Goal: Task Accomplishment & Management: Manage account settings

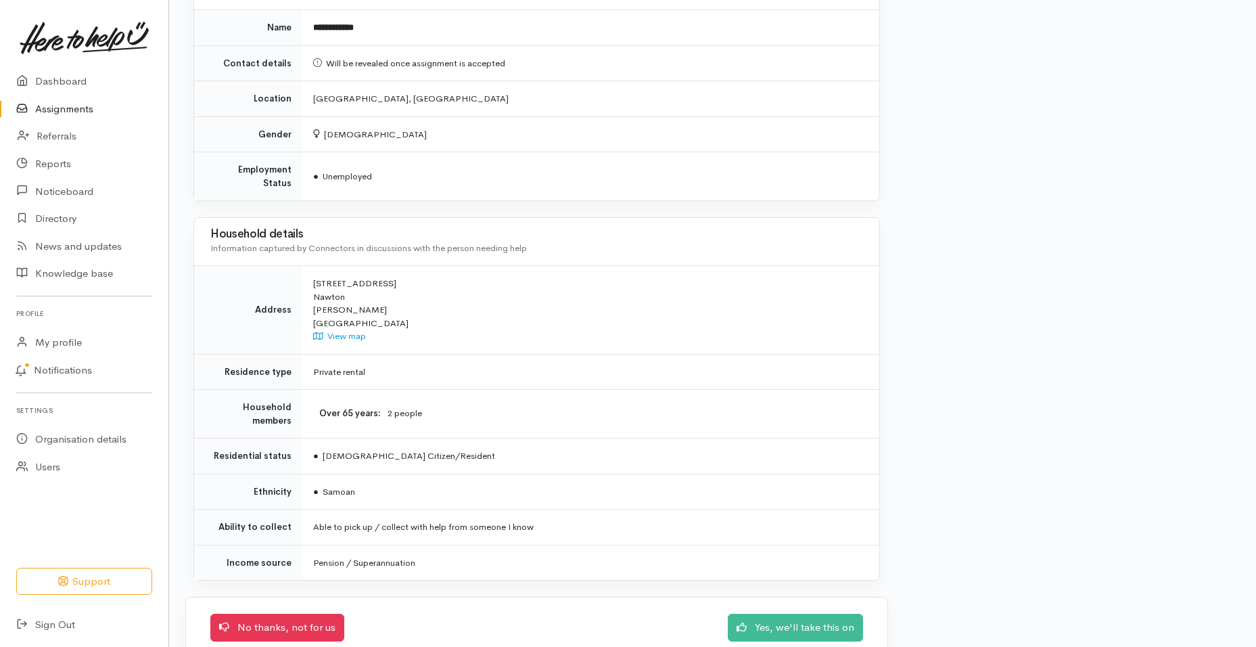
scroll to position [1021, 0]
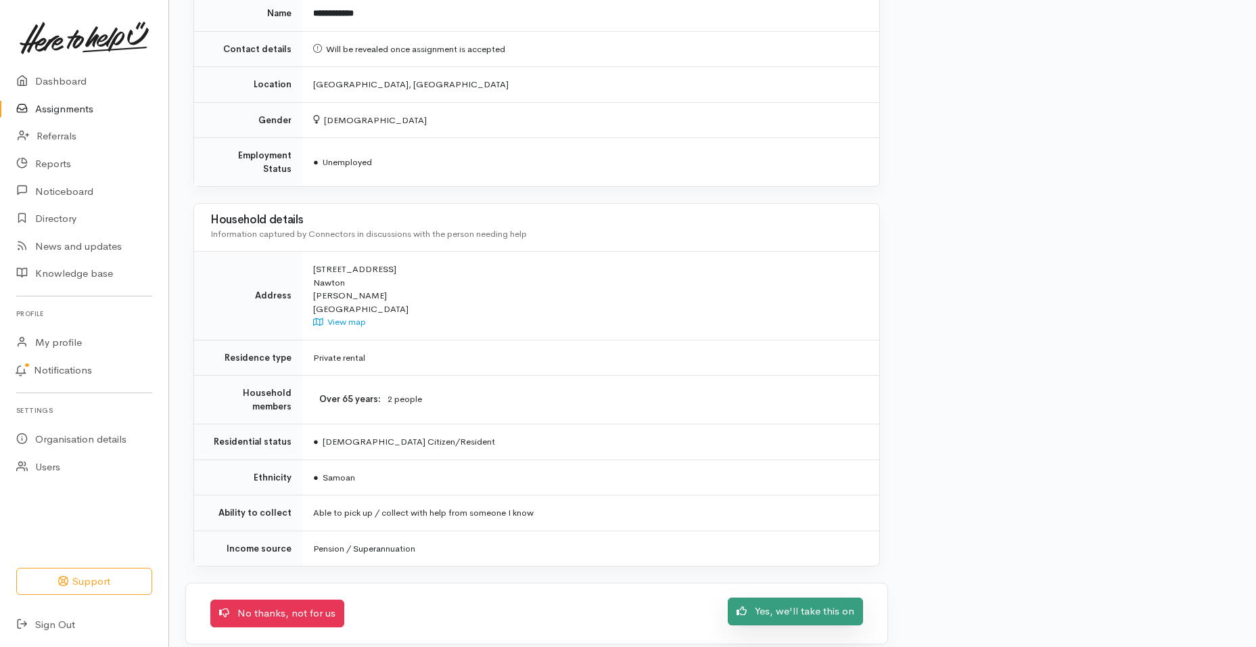
click at [825, 604] on link "Yes, we'll take this on" at bounding box center [795, 611] width 135 height 28
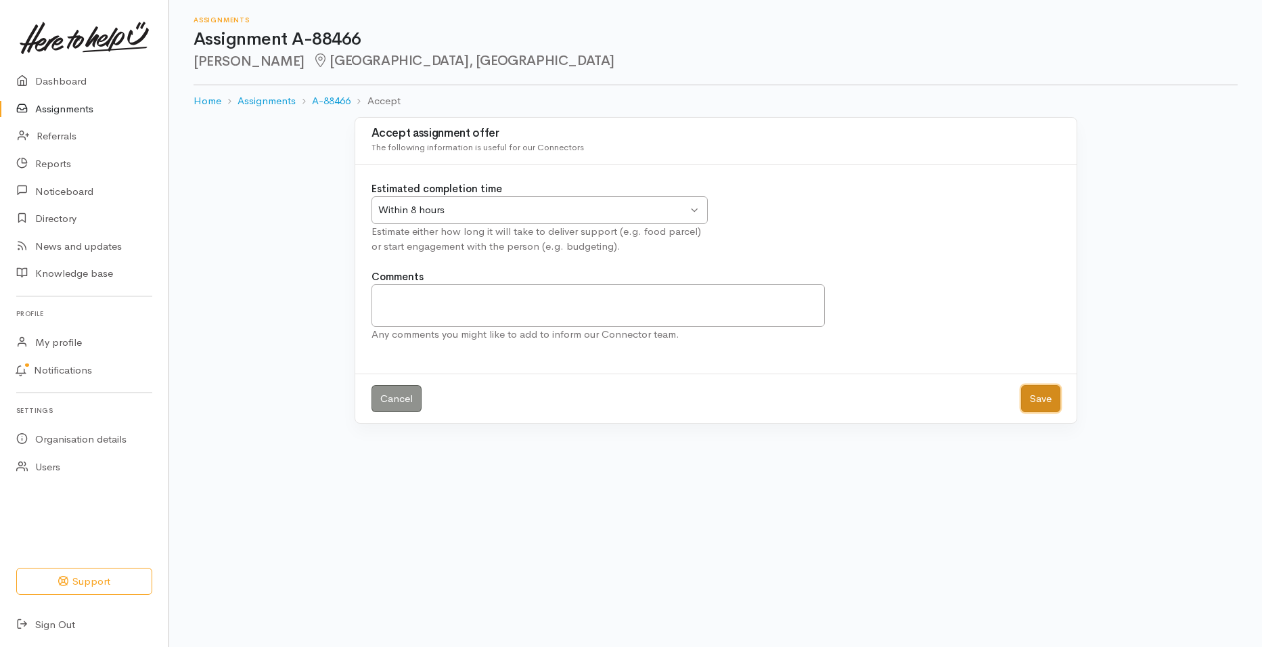
click at [1040, 400] on button "Save" at bounding box center [1040, 399] width 39 height 28
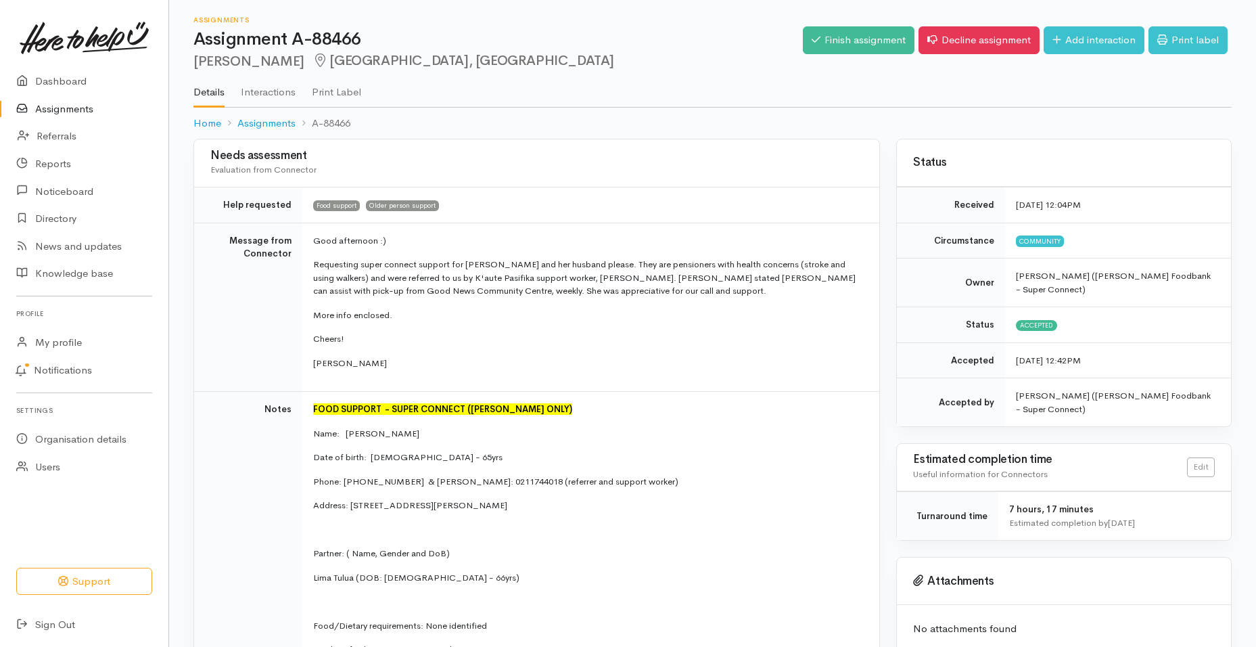
click at [516, 372] on td "Good afternoon :) Requesting super connect support for Fofoga and her husband p…" at bounding box center [590, 307] width 577 height 169
click at [1188, 35] on link "Print label" at bounding box center [1188, 40] width 79 height 28
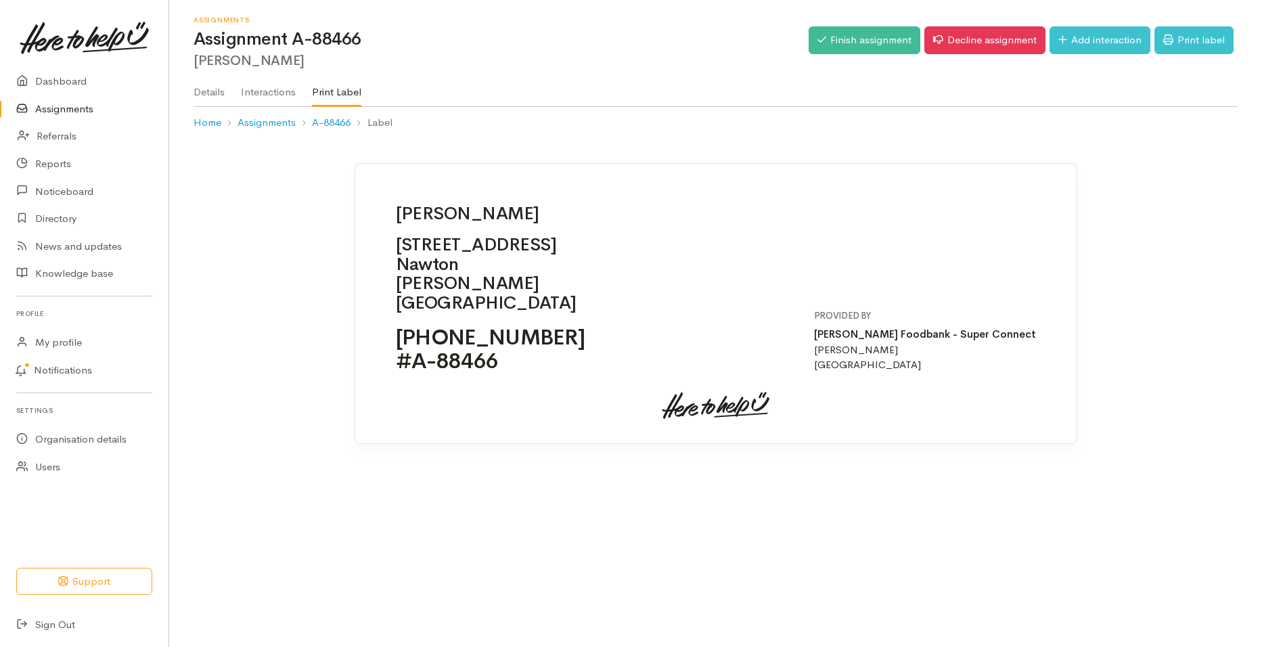
click at [73, 109] on link "Assignments" at bounding box center [84, 109] width 168 height 28
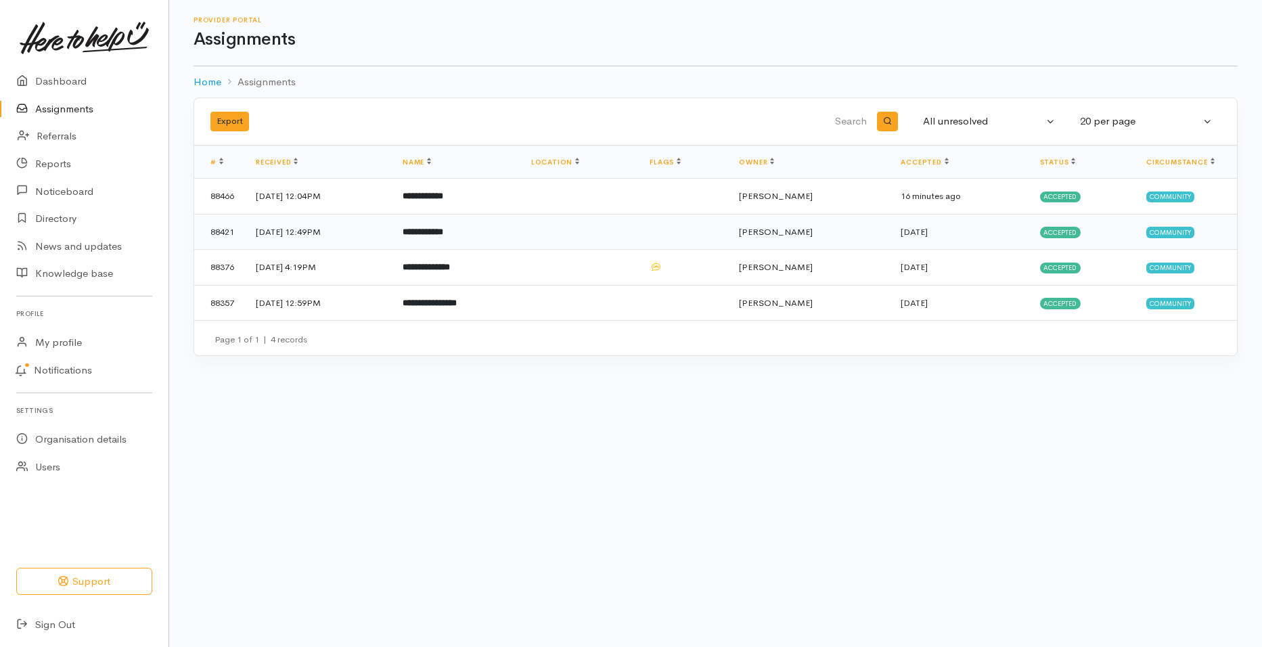
click at [443, 230] on b "**********" at bounding box center [423, 231] width 41 height 9
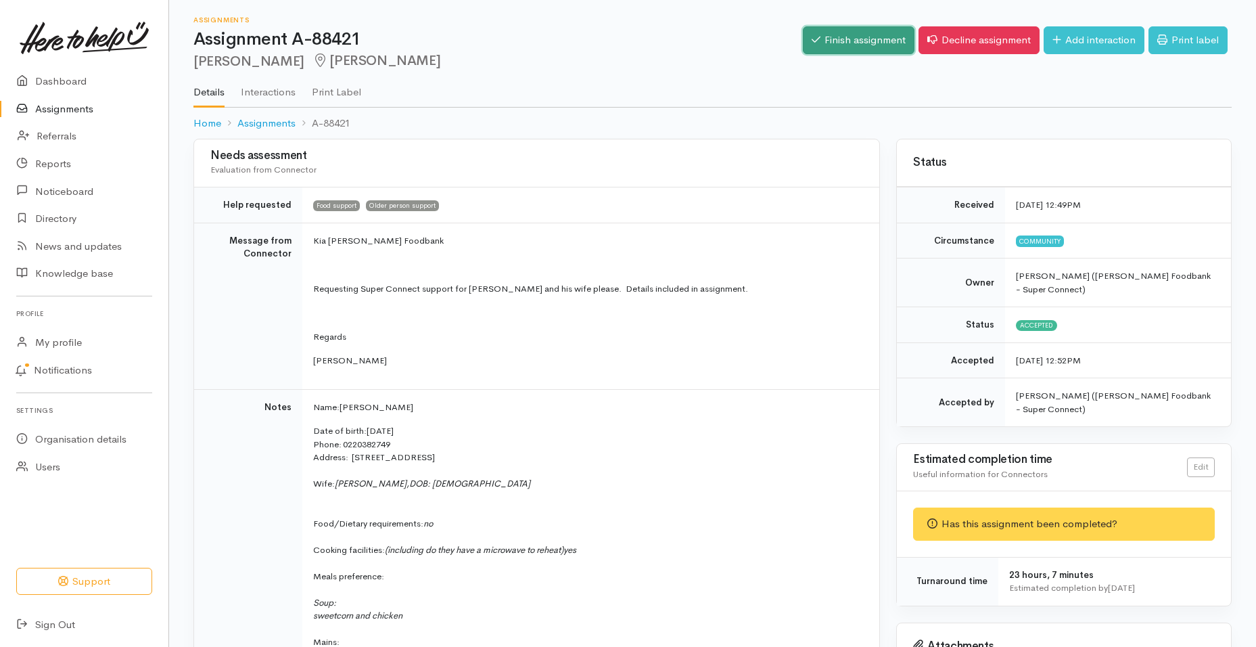
click at [872, 41] on link "Finish assignment" at bounding box center [859, 40] width 112 height 28
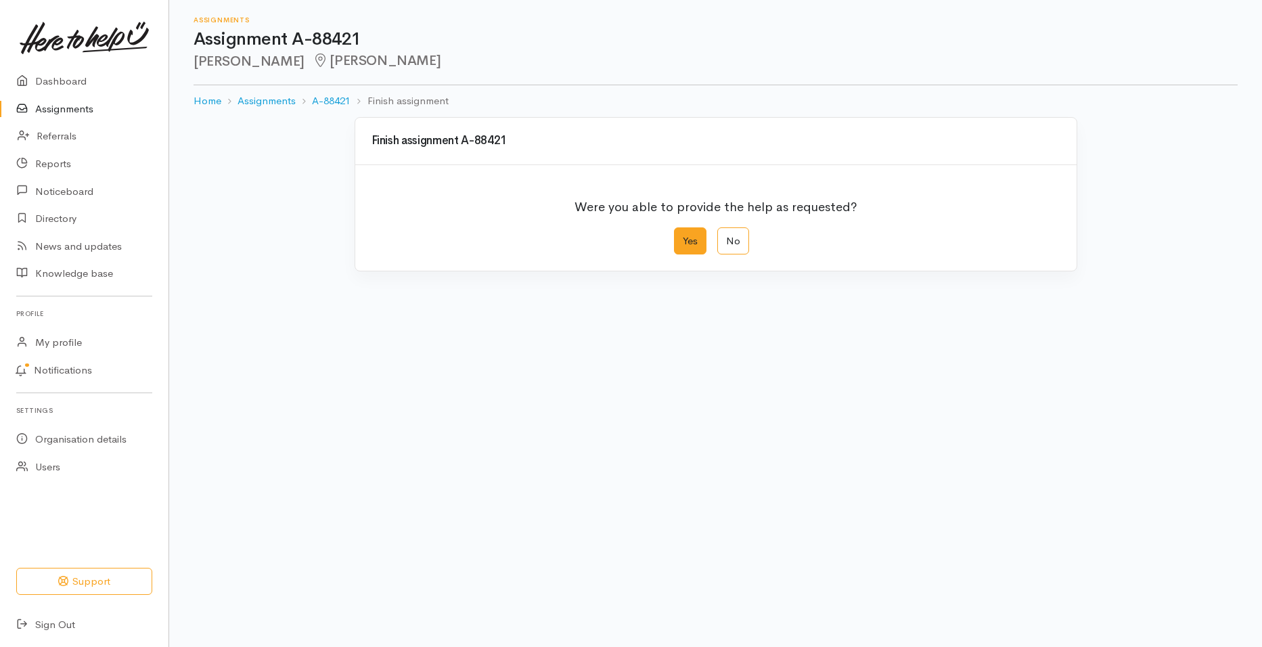
click at [691, 232] on label "Yes" at bounding box center [690, 241] width 32 height 28
click at [683, 232] on input "Yes" at bounding box center [678, 231] width 9 height 9
radio input "true"
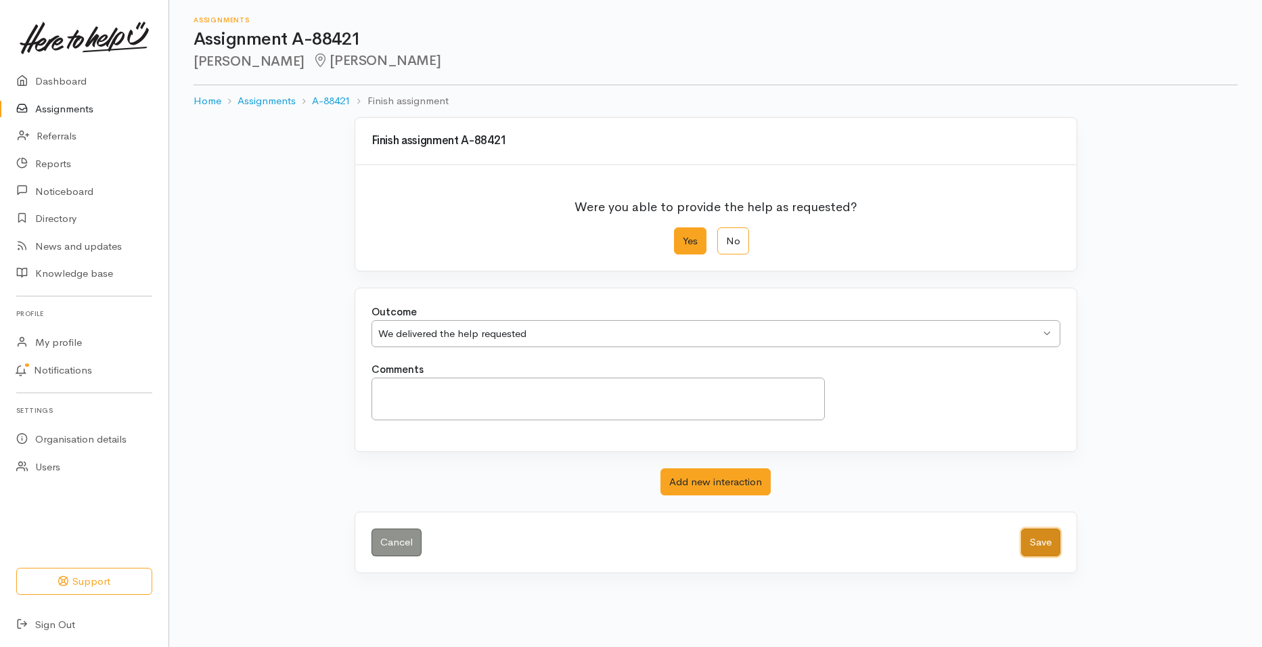
click at [1036, 536] on button "Save" at bounding box center [1040, 542] width 39 height 28
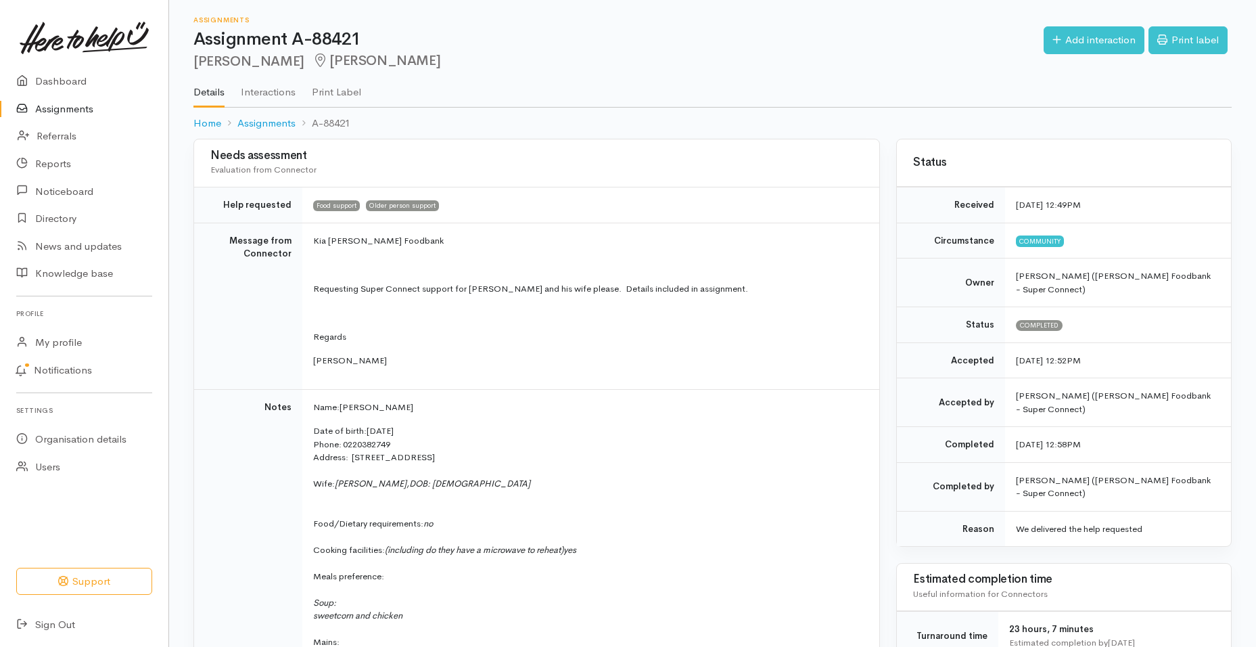
click at [77, 108] on link "Assignments" at bounding box center [84, 109] width 168 height 28
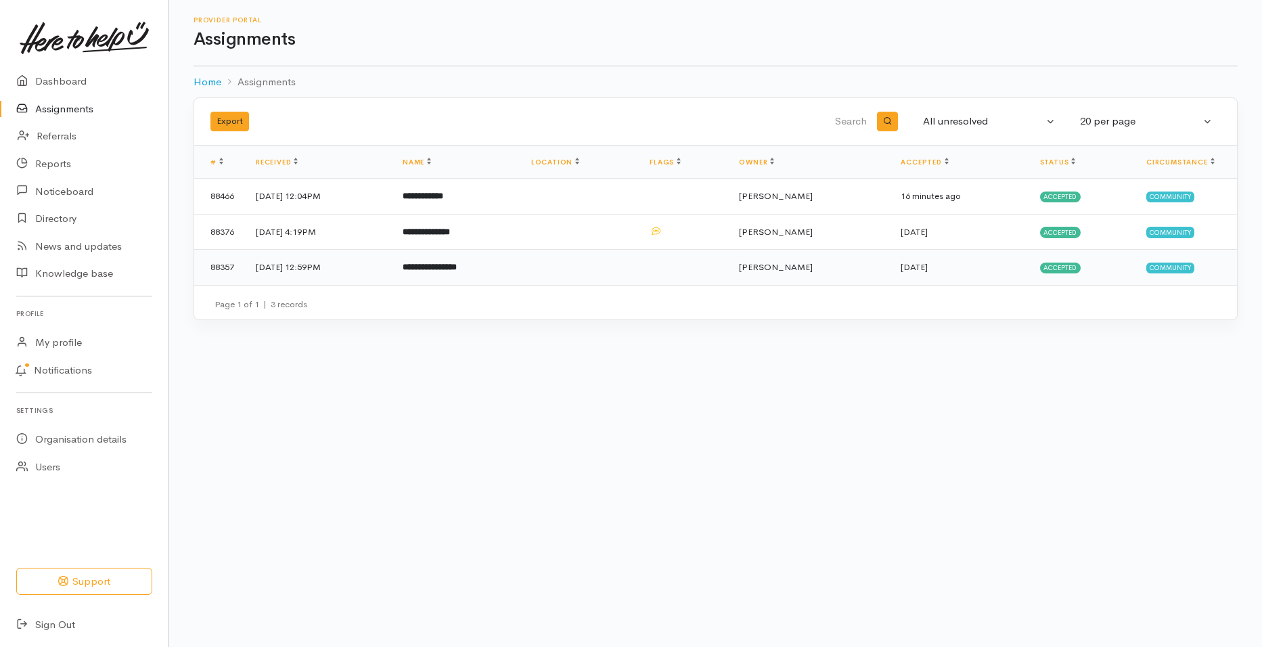
click at [453, 265] on b "**********" at bounding box center [430, 266] width 54 height 9
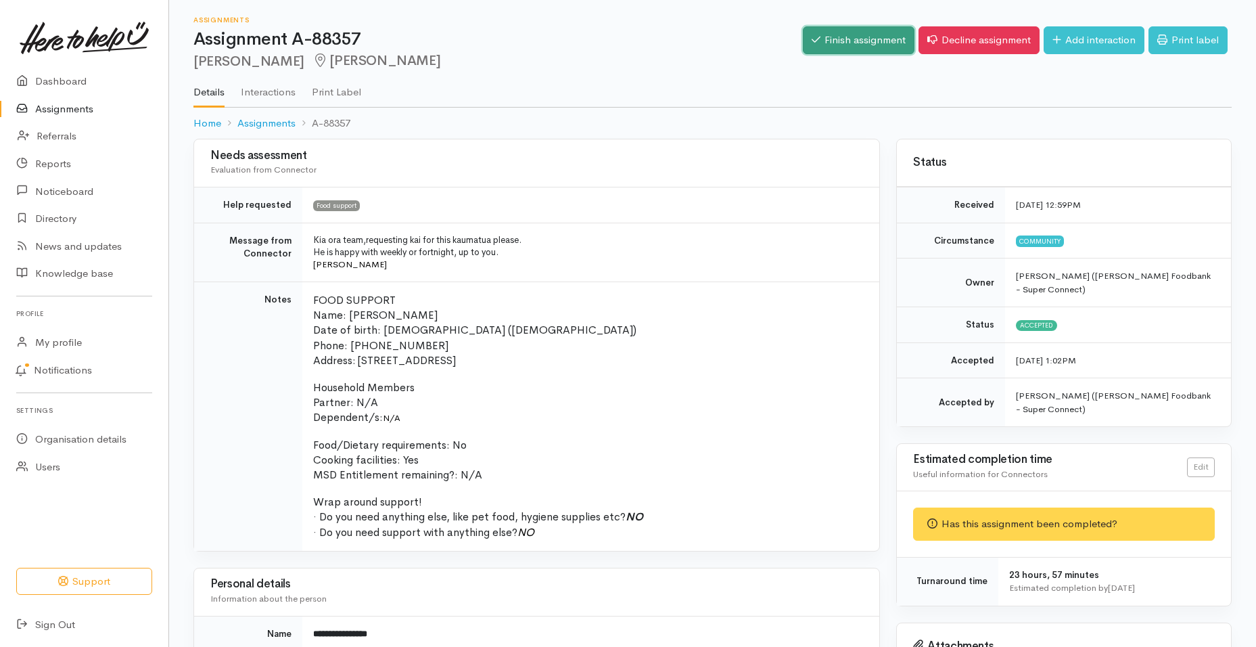
click at [867, 47] on link "Finish assignment" at bounding box center [859, 40] width 112 height 28
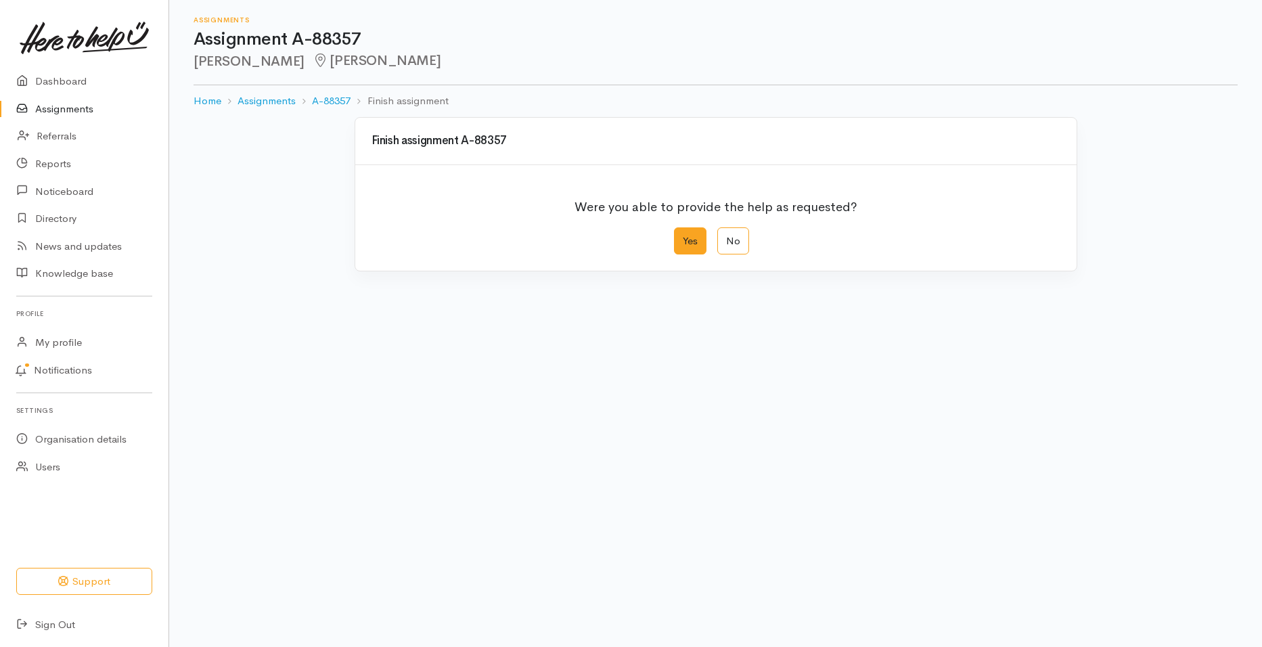
click at [691, 242] on label "Yes" at bounding box center [690, 241] width 32 height 28
click at [683, 236] on input "Yes" at bounding box center [678, 231] width 9 height 9
radio input "true"
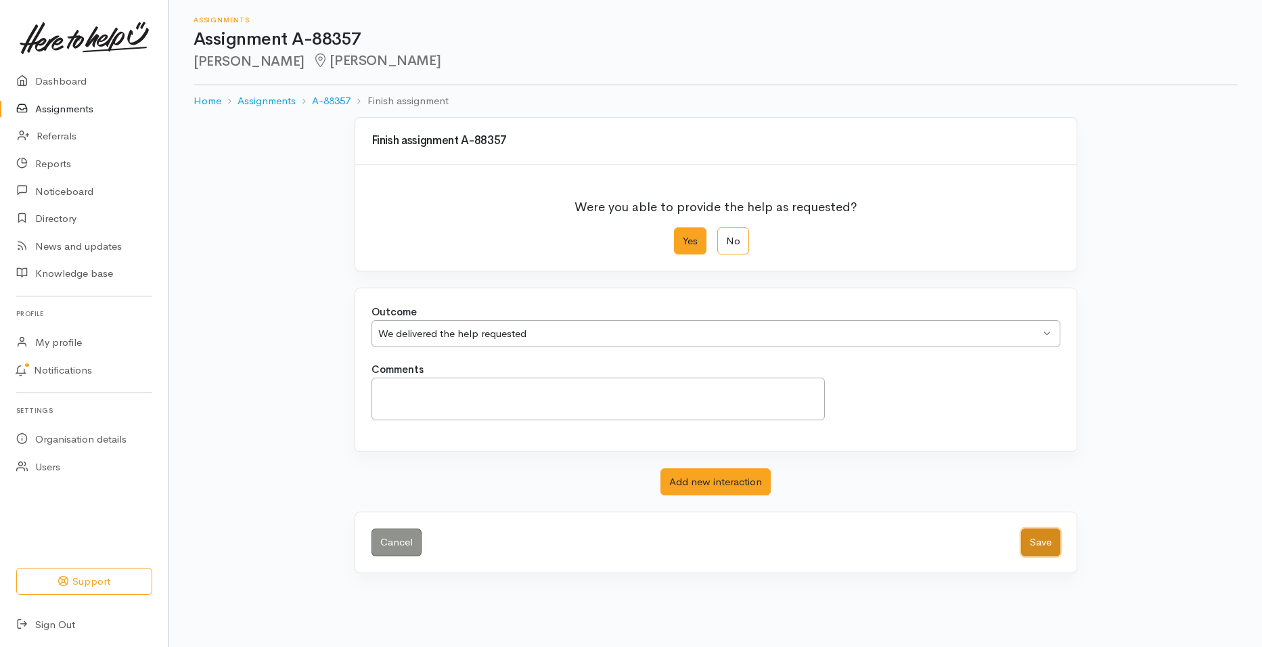
click at [1031, 539] on button "Save" at bounding box center [1040, 542] width 39 height 28
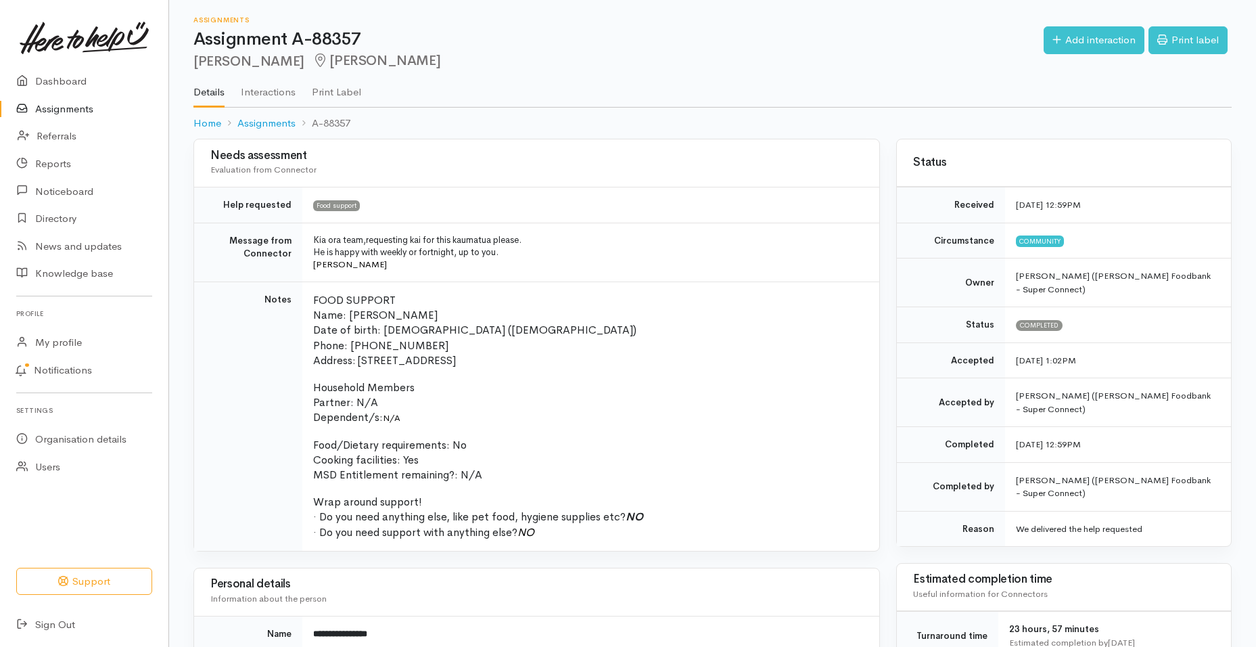
click at [83, 110] on link "Assignments" at bounding box center [84, 109] width 168 height 28
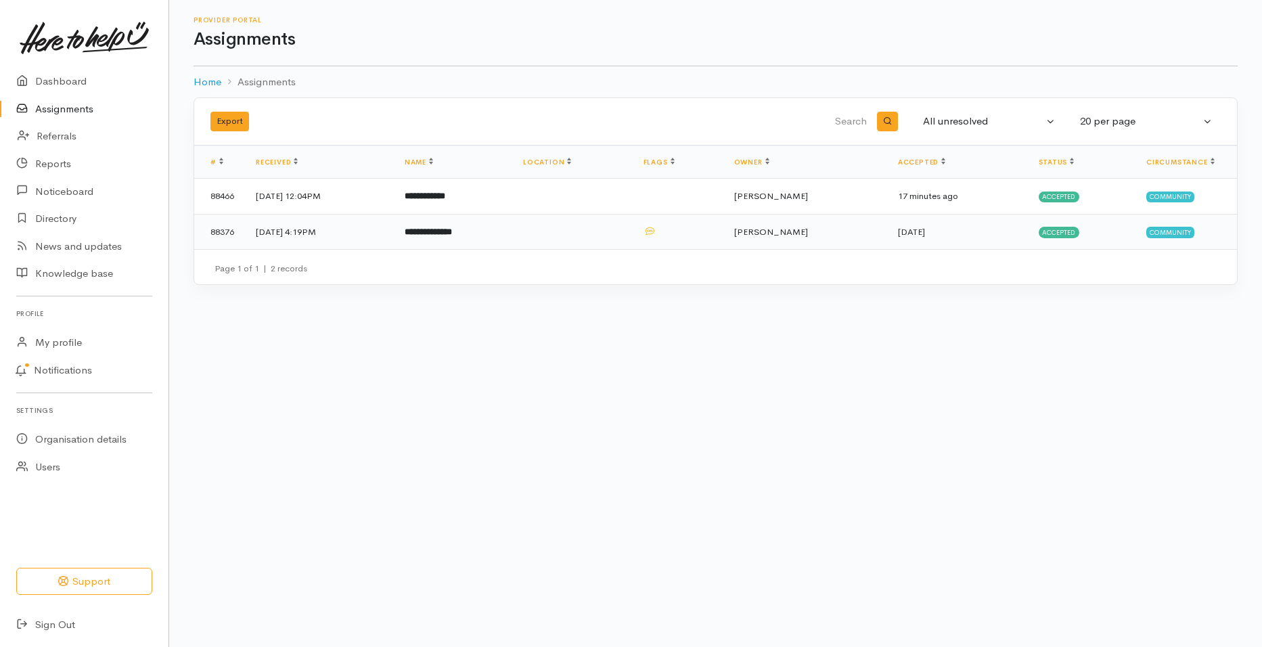
click at [452, 229] on b "**********" at bounding box center [428, 231] width 47 height 9
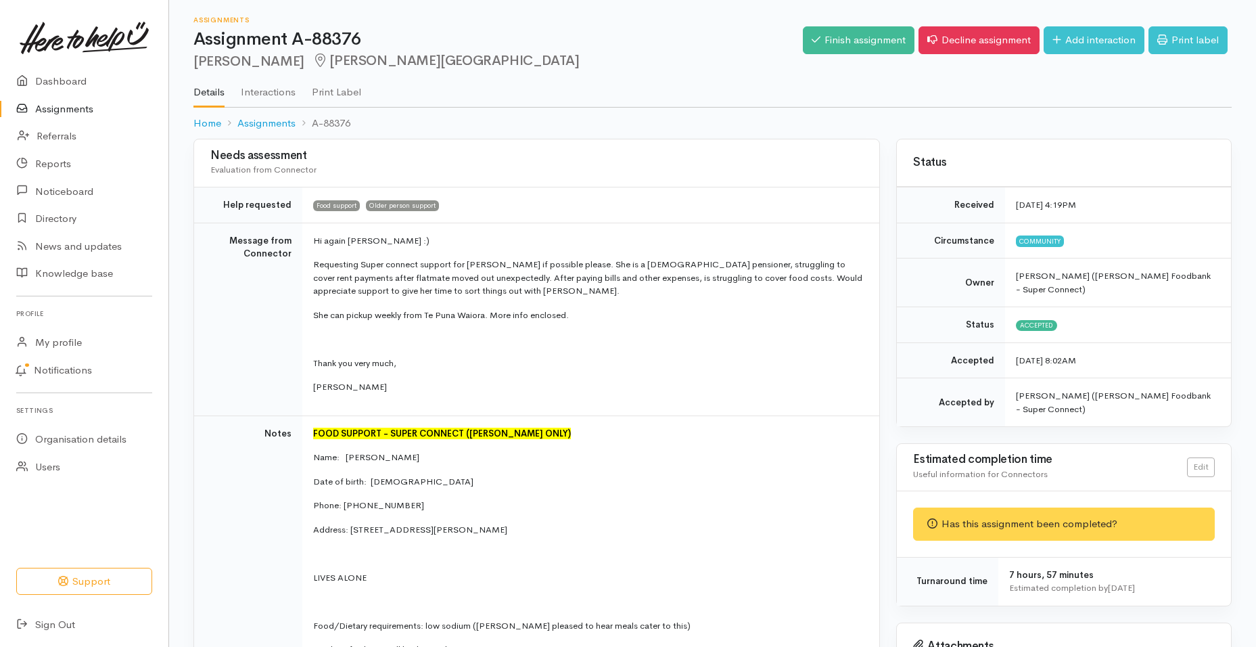
click at [56, 109] on link "Assignments" at bounding box center [84, 109] width 168 height 28
